Goal: Use online tool/utility: Utilize a website feature to perform a specific function

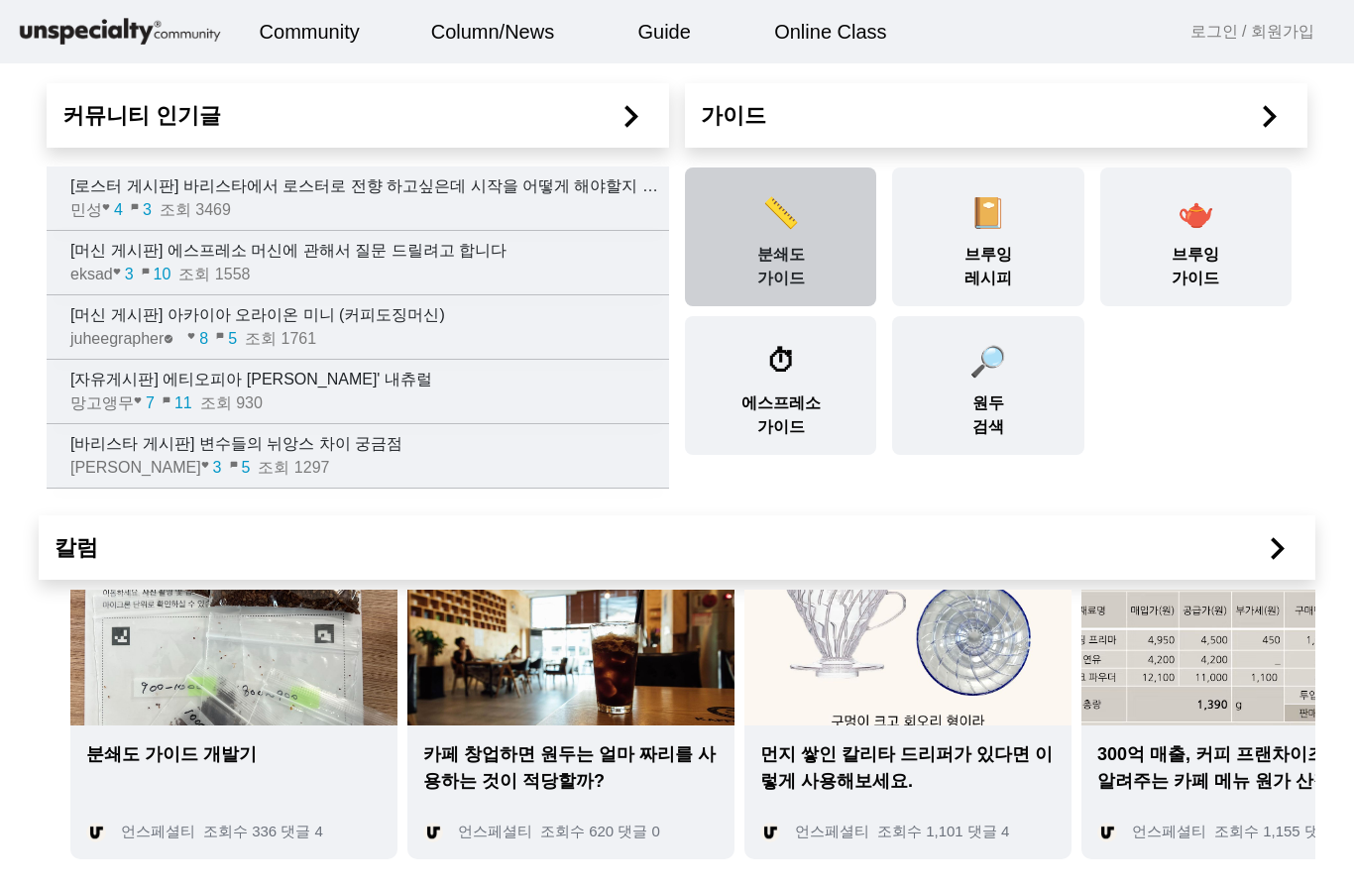
click at [785, 226] on span "📏" at bounding box center [780, 212] width 37 height 33
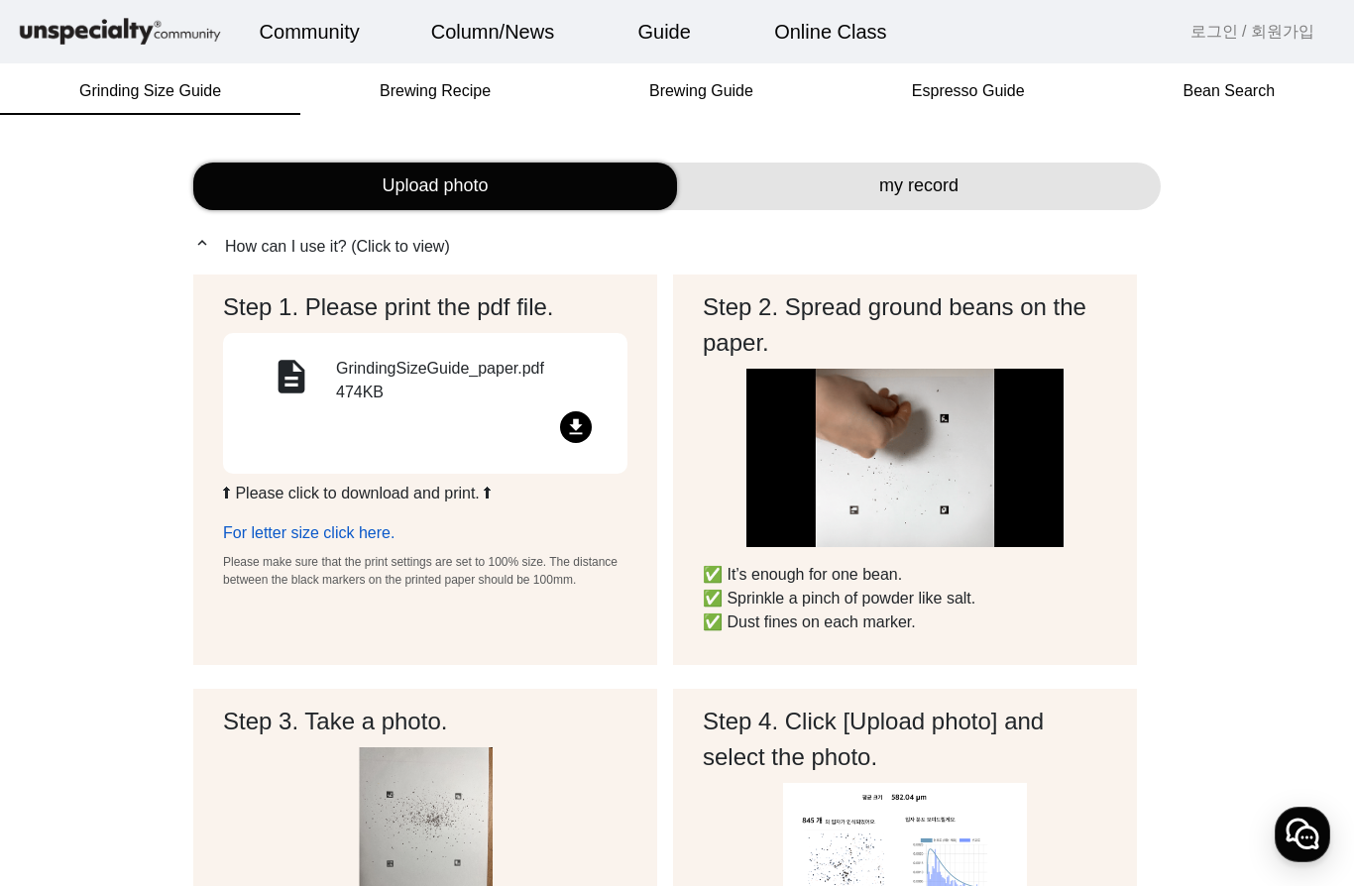
click at [346, 536] on link "For letter size click here." at bounding box center [308, 532] width 171 height 17
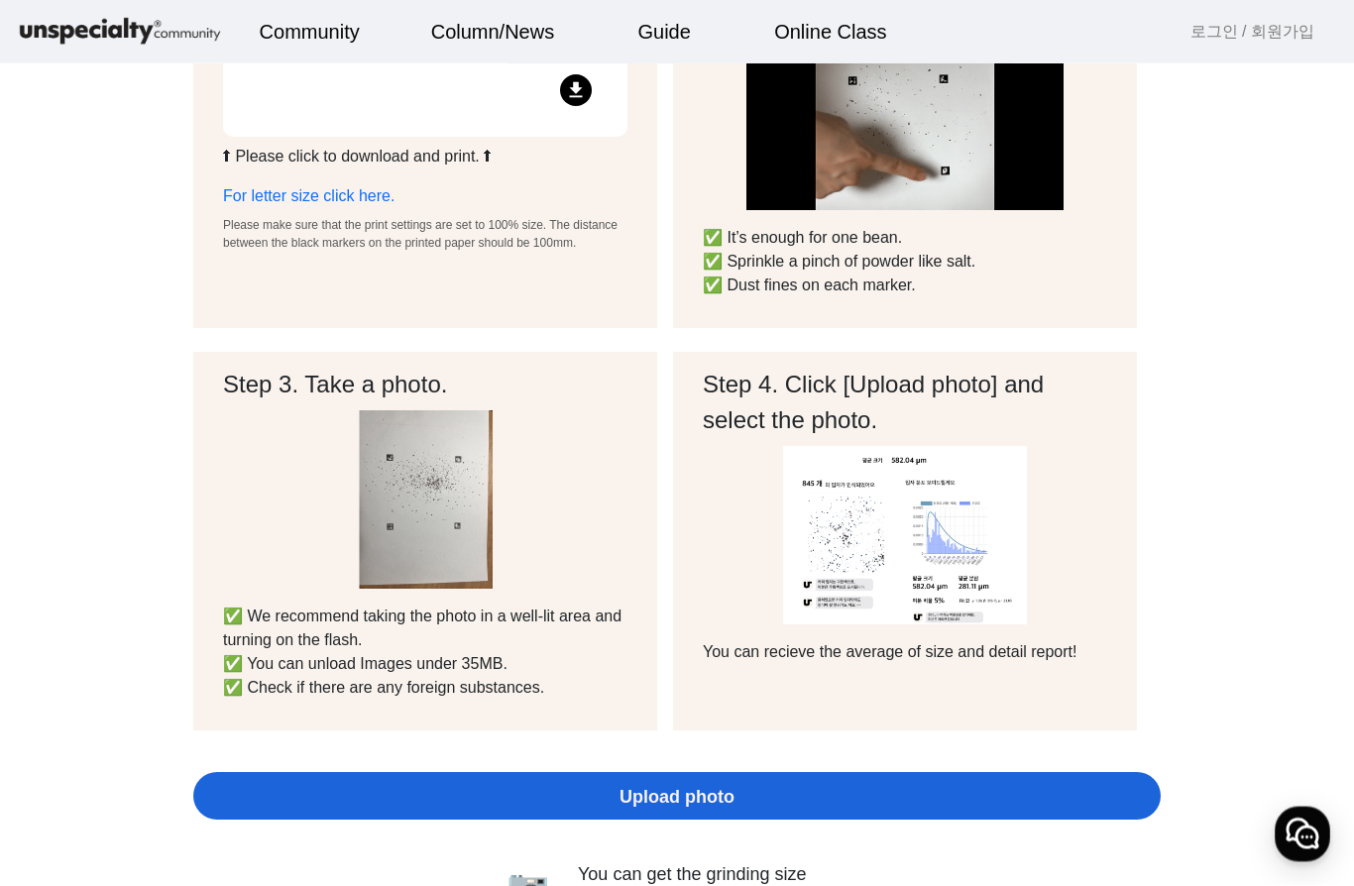
scroll to position [337, 0]
click at [524, 628] on p "✅ We recommend taking the photo in a well-lit area and turning on the flash. ✅ …" at bounding box center [425, 652] width 404 height 95
click at [690, 795] on span "Upload photo" at bounding box center [677, 797] width 115 height 27
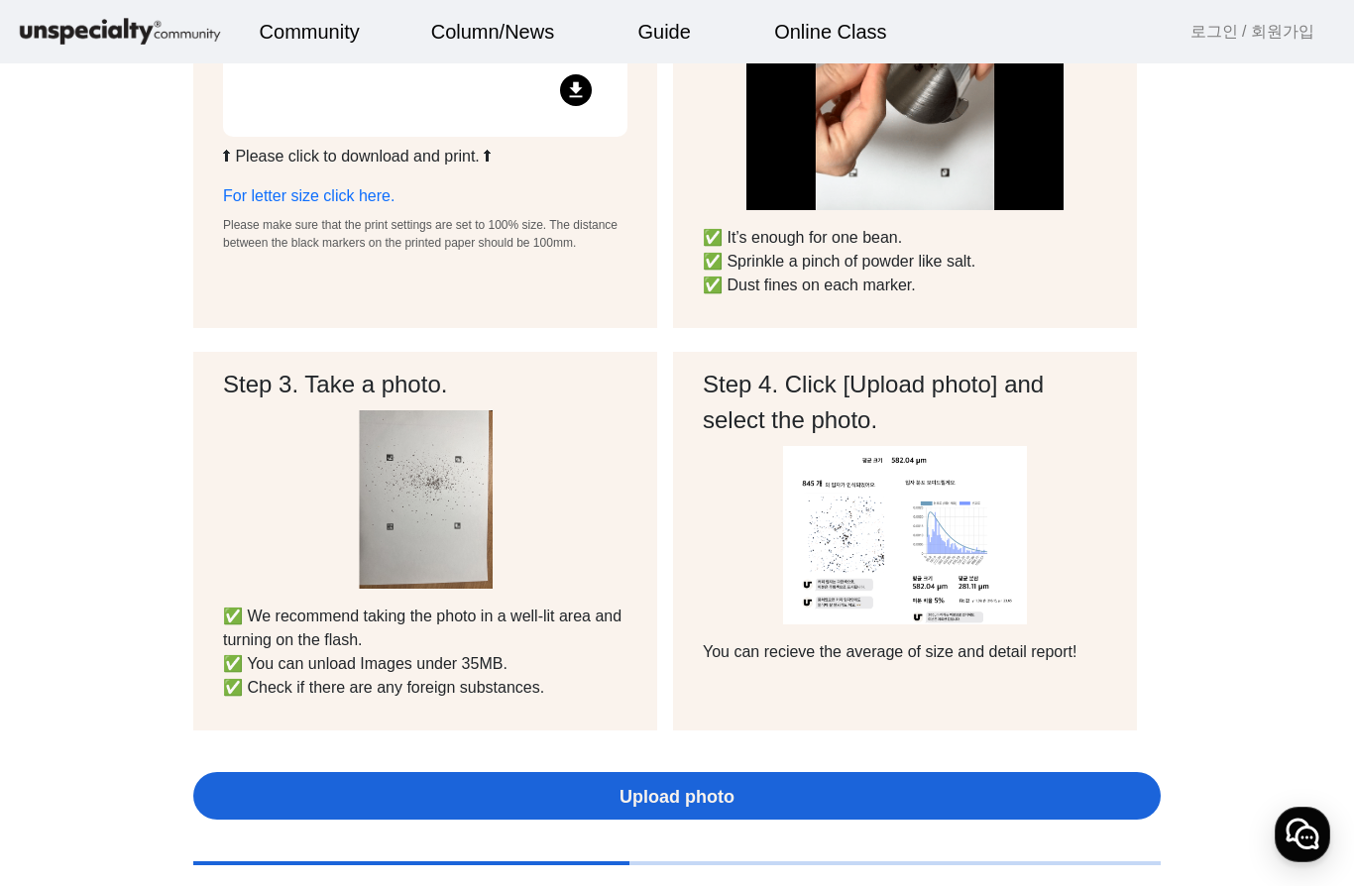
scroll to position [0, 0]
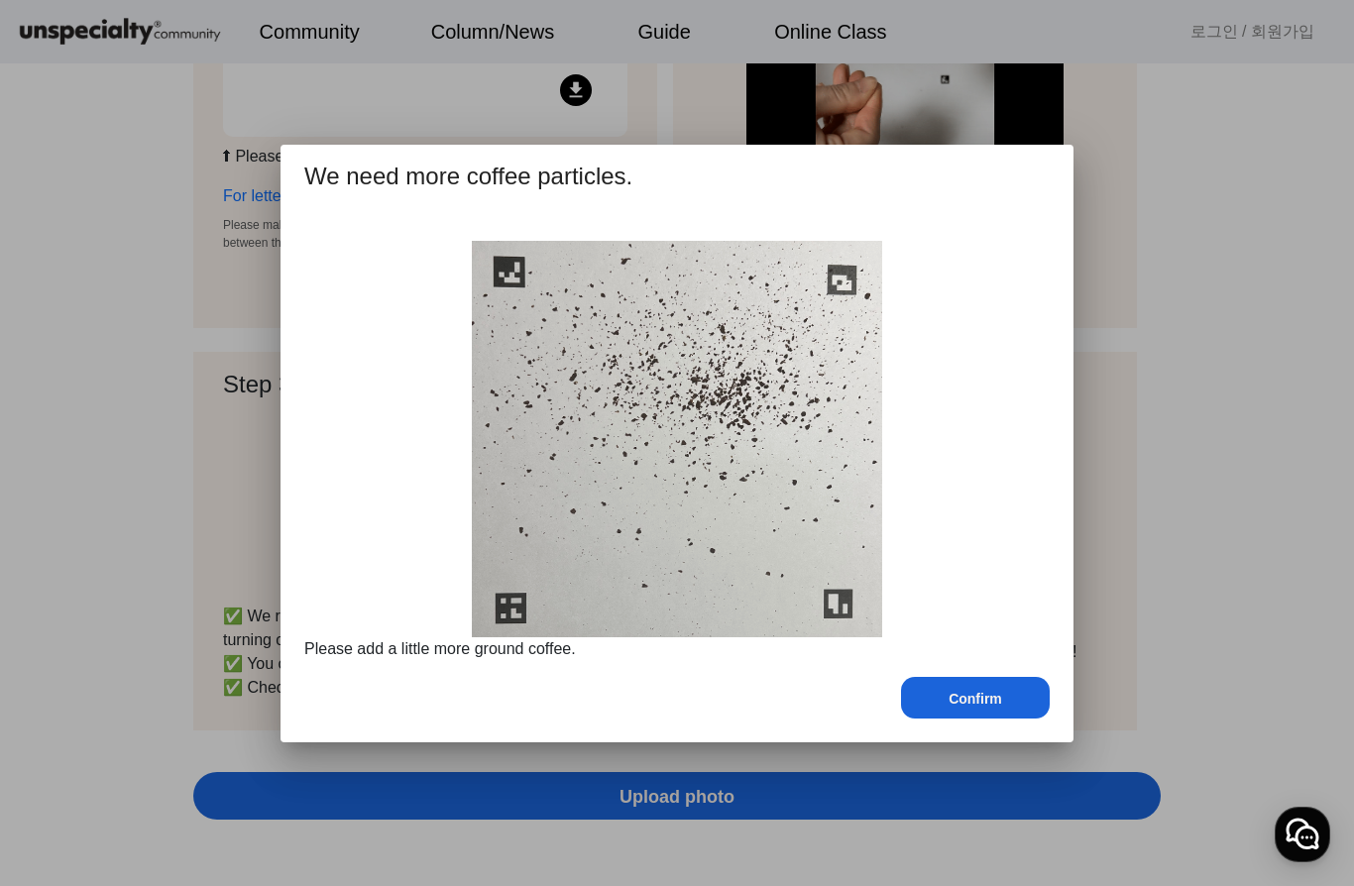
click at [927, 694] on div "Confirm" at bounding box center [975, 698] width 149 height 42
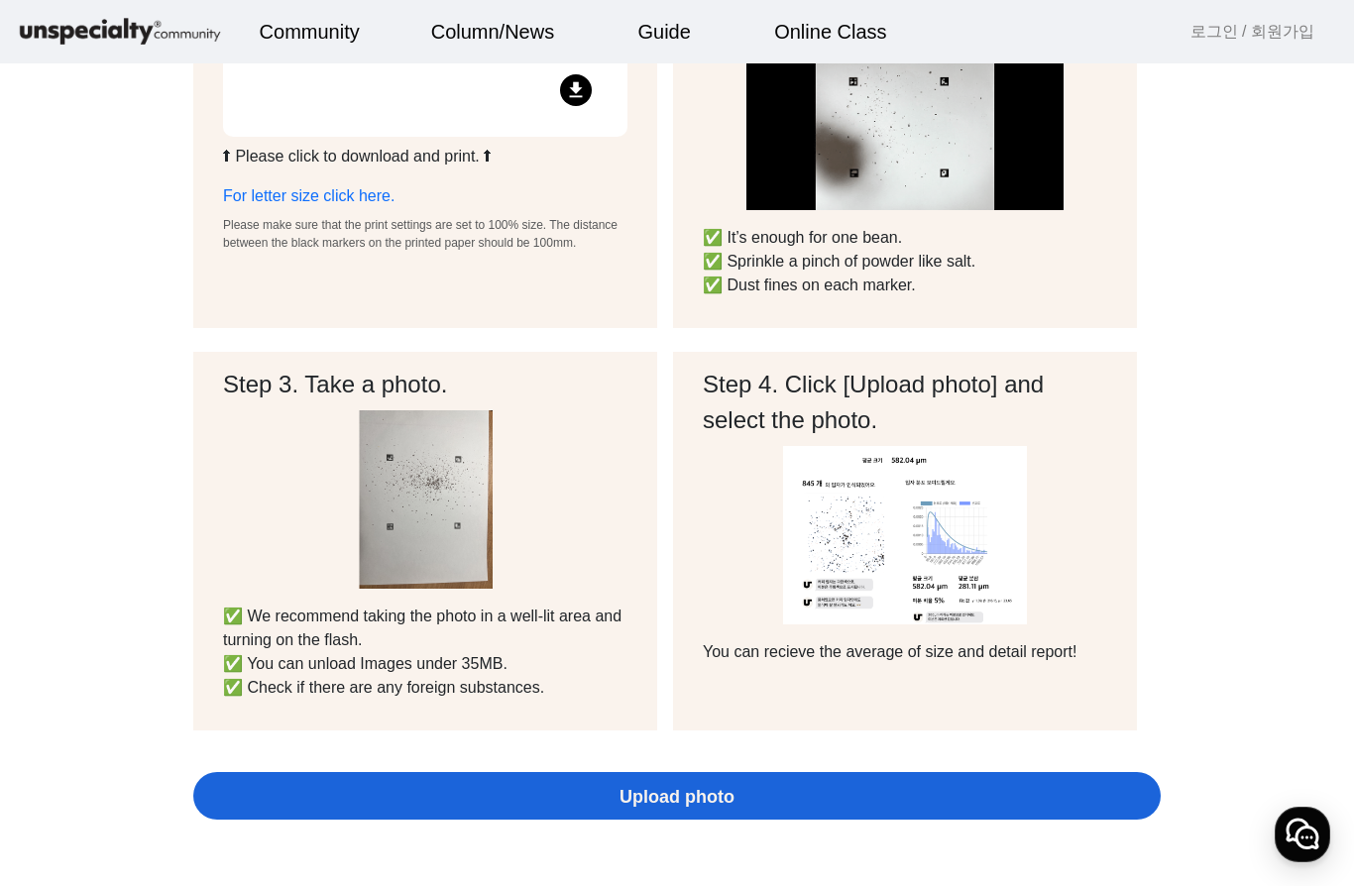
click at [675, 797] on span "Upload photo" at bounding box center [677, 797] width 115 height 27
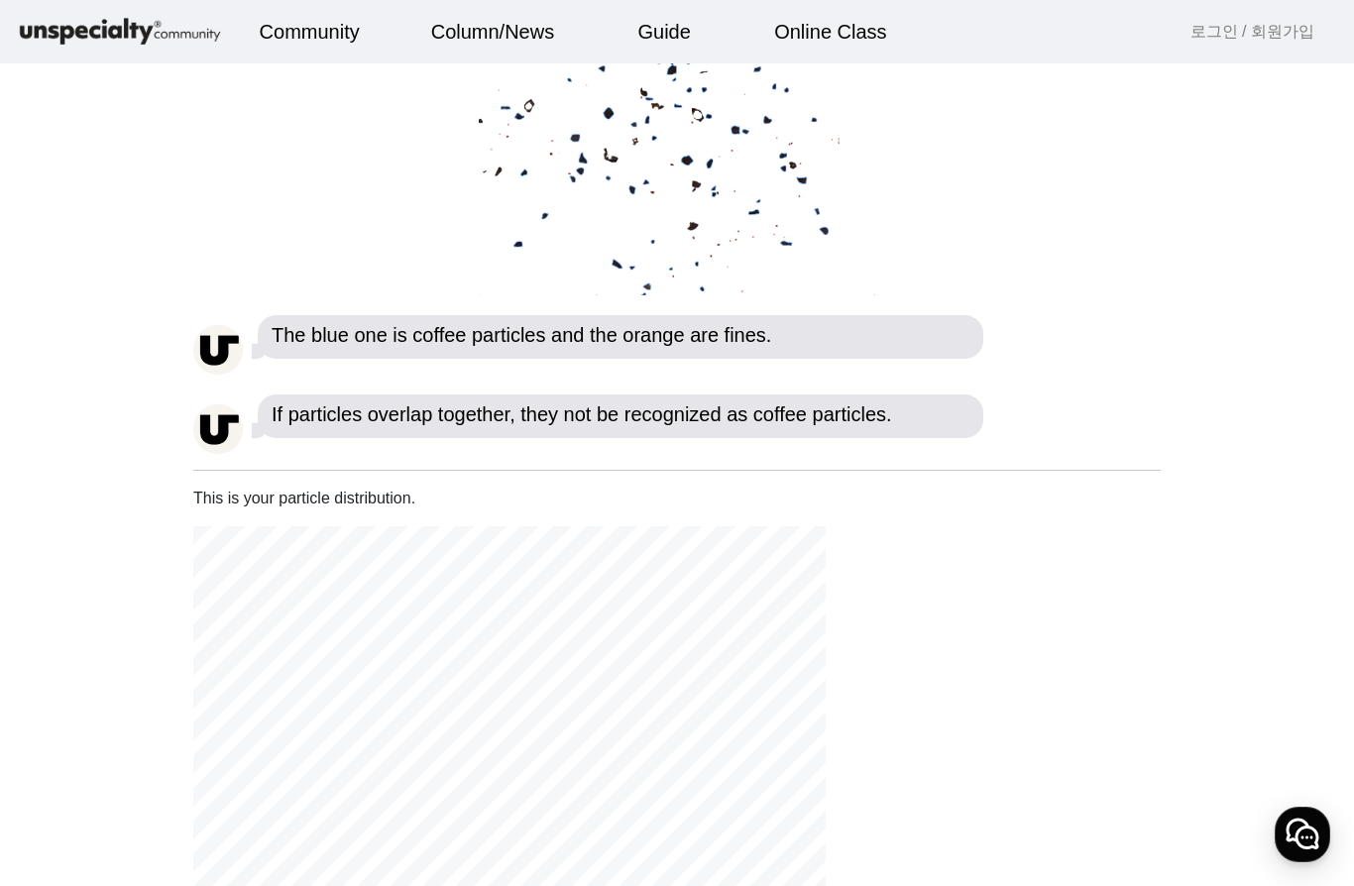
scroll to position [0, 0]
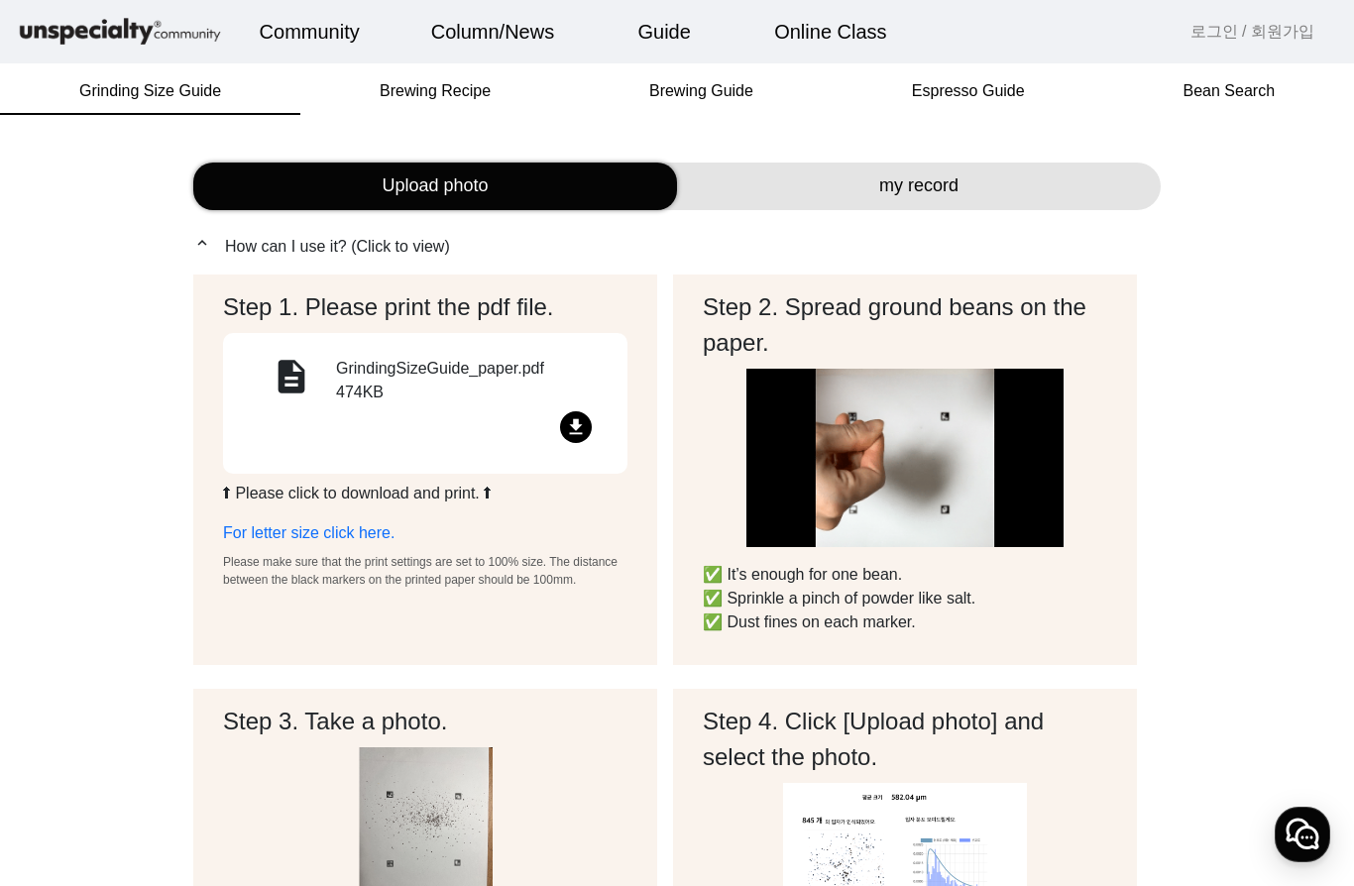
click at [1057, 180] on div "my record" at bounding box center [919, 187] width 484 height 48
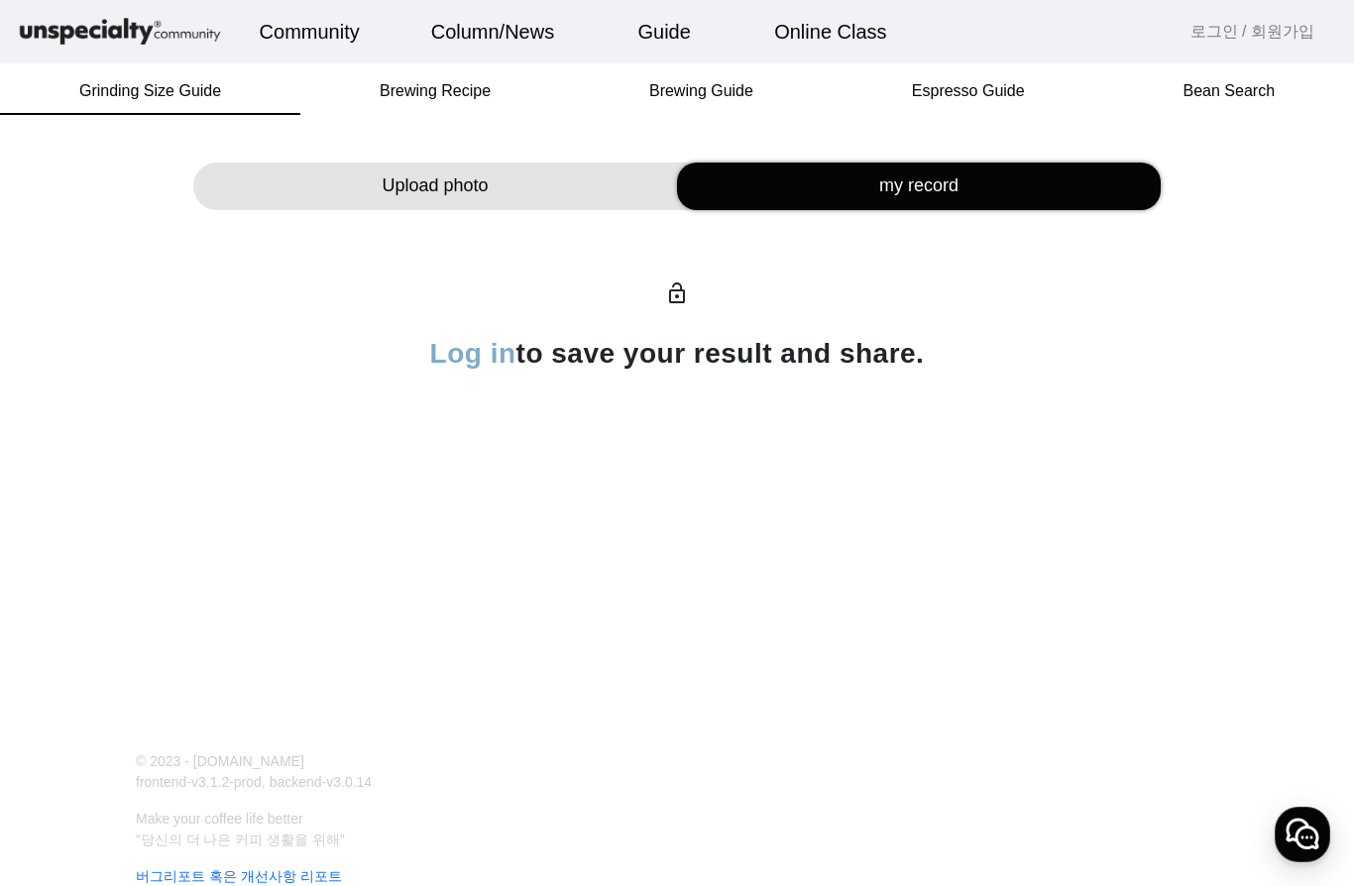
click at [575, 184] on div "Upload photo" at bounding box center [435, 187] width 484 height 48
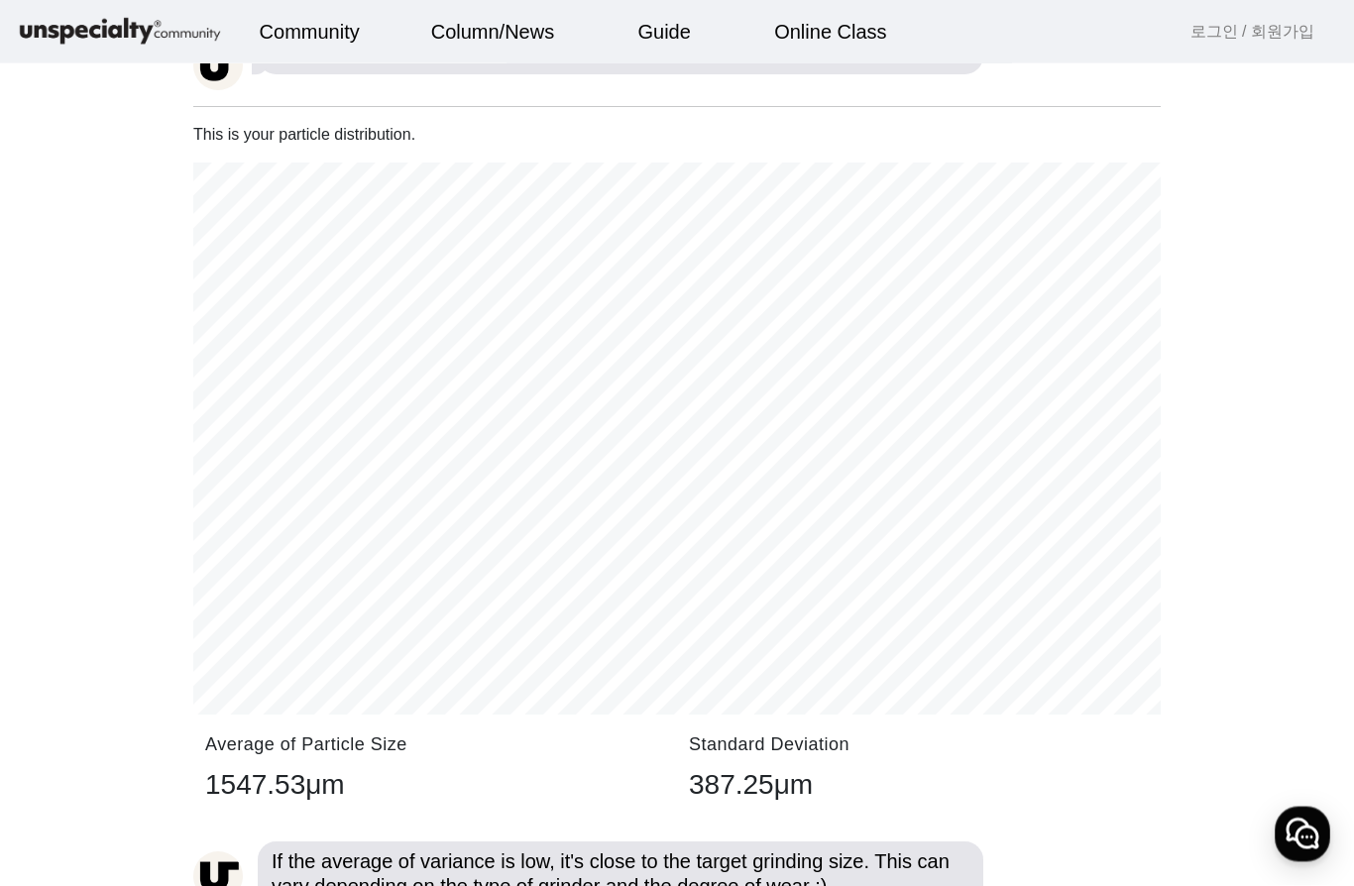
scroll to position [1891, 0]
